Goal: Transaction & Acquisition: Purchase product/service

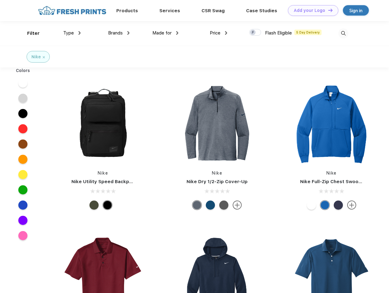
click at [311, 10] on link "Add your Logo Design Tool" at bounding box center [313, 10] width 50 height 11
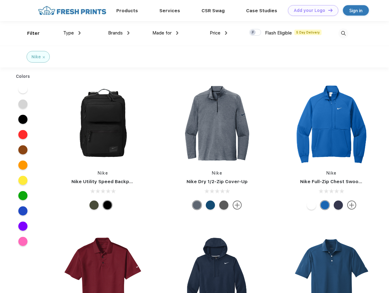
click at [0, 0] on div "Design Tool" at bounding box center [0, 0] width 0 height 0
click at [328, 10] on link "Add your Logo Design Tool" at bounding box center [313, 10] width 50 height 11
click at [29, 33] on div "Filter" at bounding box center [33, 33] width 13 height 7
click at [72, 33] on span "Type" at bounding box center [68, 32] width 11 height 5
click at [119, 33] on span "Brands" at bounding box center [115, 32] width 15 height 5
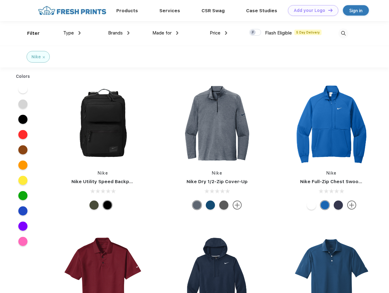
click at [165, 33] on span "Made for" at bounding box center [161, 32] width 19 height 5
click at [219, 33] on span "Price" at bounding box center [215, 32] width 11 height 5
click at [255, 33] on div at bounding box center [255, 32] width 12 height 7
click at [253, 33] on input "checkbox" at bounding box center [251, 31] width 4 height 4
click at [343, 33] on img at bounding box center [343, 33] width 10 height 10
